Goal: Navigation & Orientation: Find specific page/section

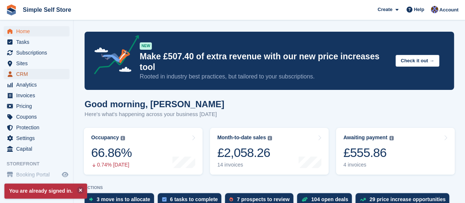
click at [22, 71] on span "CRM" at bounding box center [38, 74] width 44 height 10
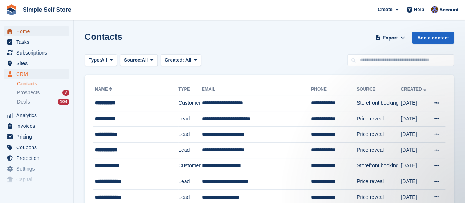
click at [35, 32] on span "Home" at bounding box center [38, 31] width 44 height 10
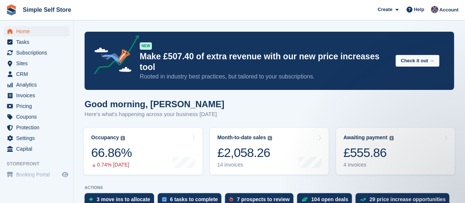
scroll to position [160, 0]
